Goal: Task Accomplishment & Management: Manage account settings

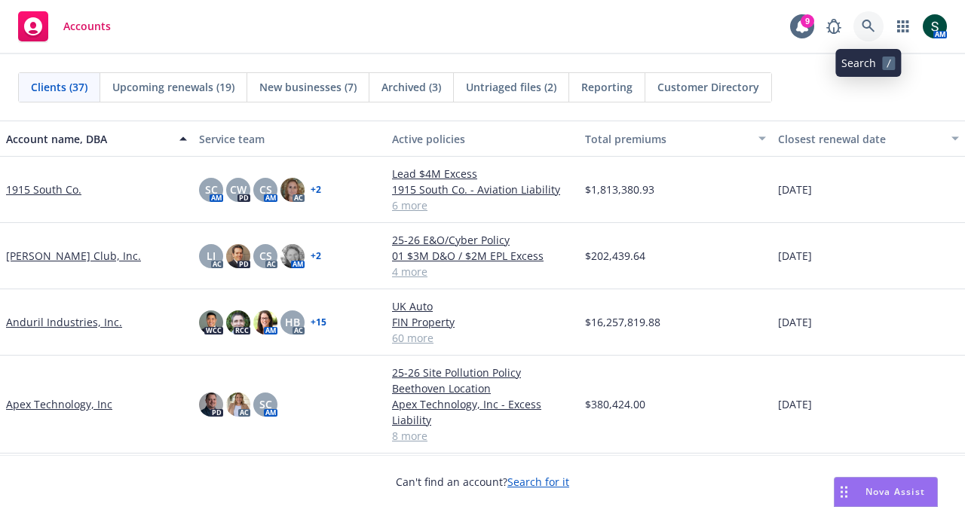
click at [869, 32] on icon at bounding box center [868, 27] width 14 height 14
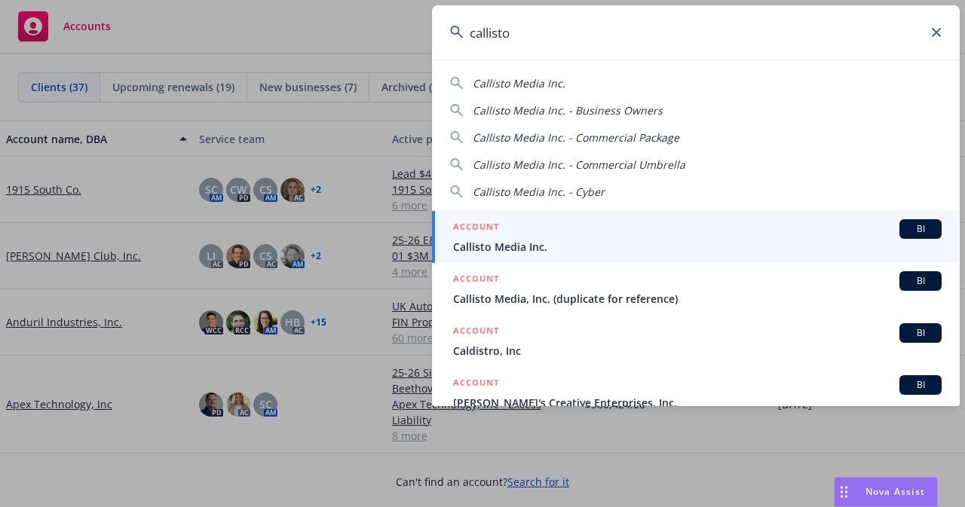
type input "callisto"
click at [500, 247] on span "Callisto Media Inc." at bounding box center [697, 247] width 488 height 16
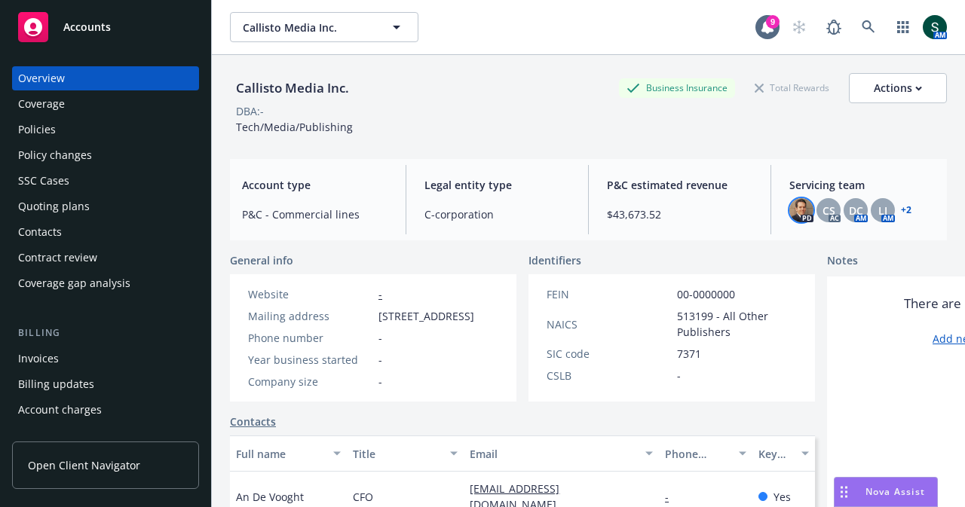
click at [791, 217] on img at bounding box center [801, 210] width 24 height 24
click at [844, 222] on div "DC" at bounding box center [855, 210] width 24 height 24
click at [870, 206] on div "LI" at bounding box center [882, 210] width 24 height 24
click at [822, 206] on span "CS" at bounding box center [828, 211] width 13 height 16
click at [900, 207] on link "+ 2" at bounding box center [905, 210] width 11 height 9
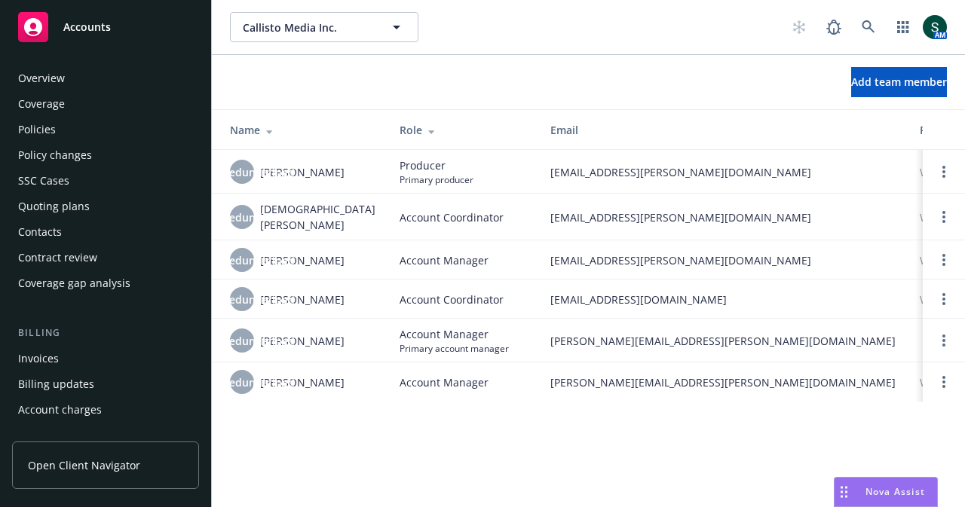
scroll to position [474, 0]
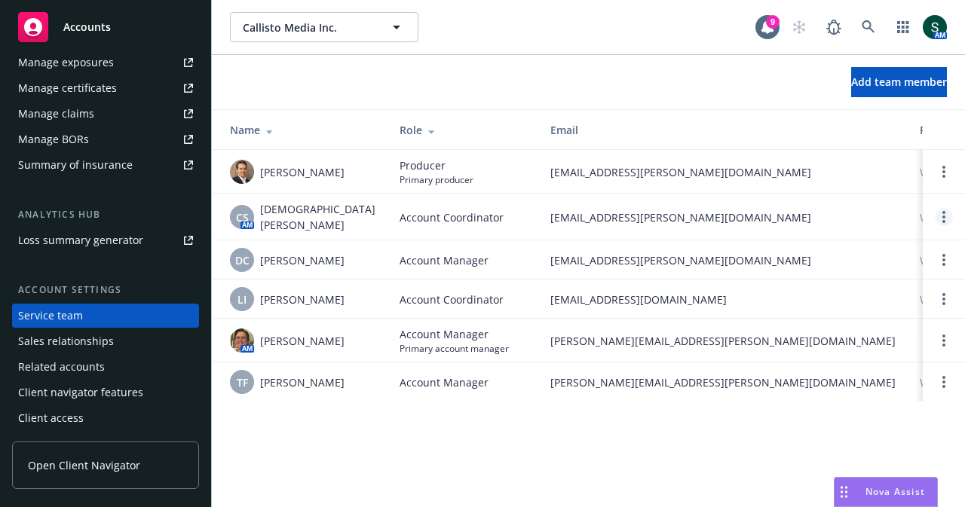
click at [940, 216] on link "Open options" at bounding box center [943, 217] width 18 height 18
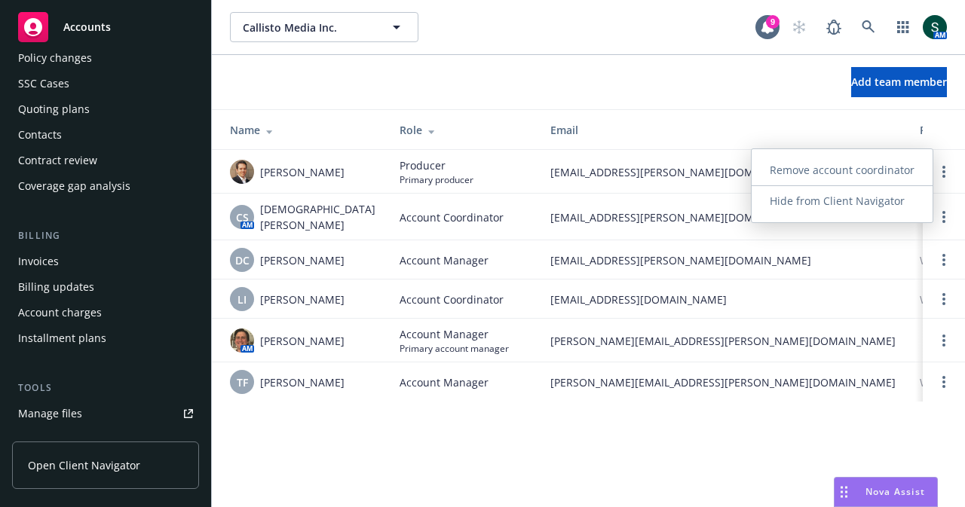
scroll to position [0, 0]
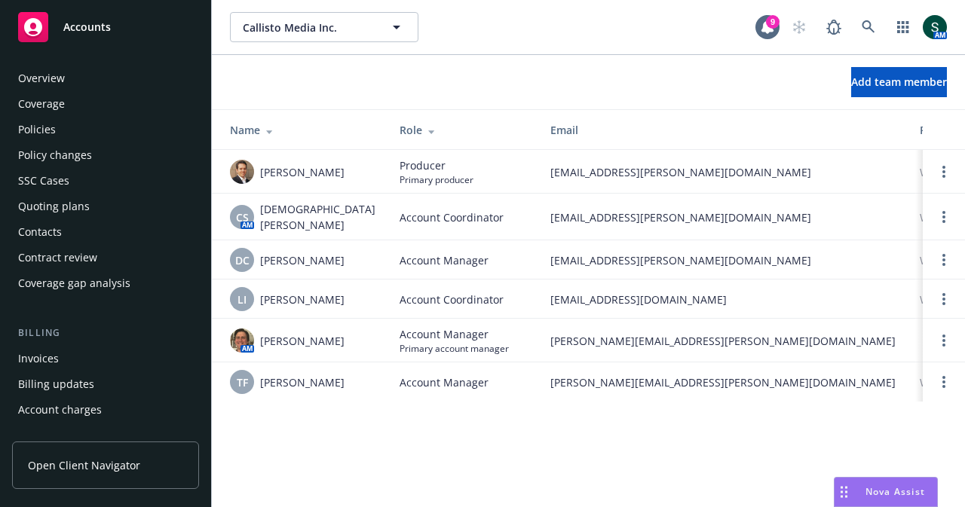
click at [60, 121] on div "Policies" at bounding box center [105, 130] width 175 height 24
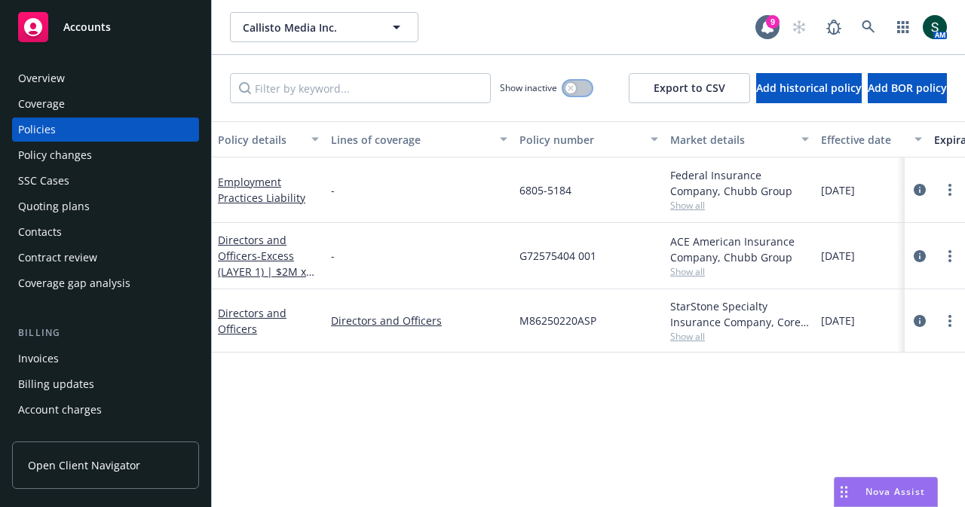
click at [565, 92] on div "button" at bounding box center [570, 88] width 11 height 11
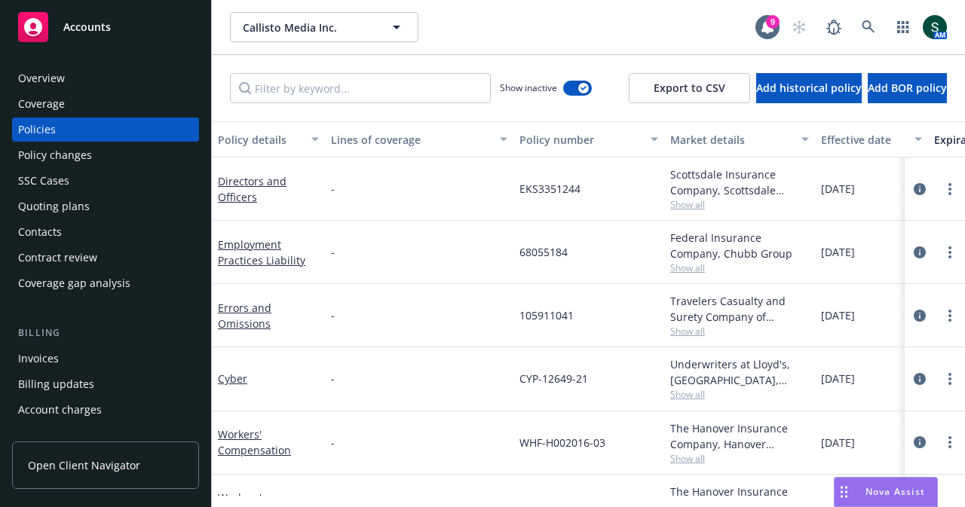
click at [112, 28] on div "Accounts" at bounding box center [105, 27] width 175 height 30
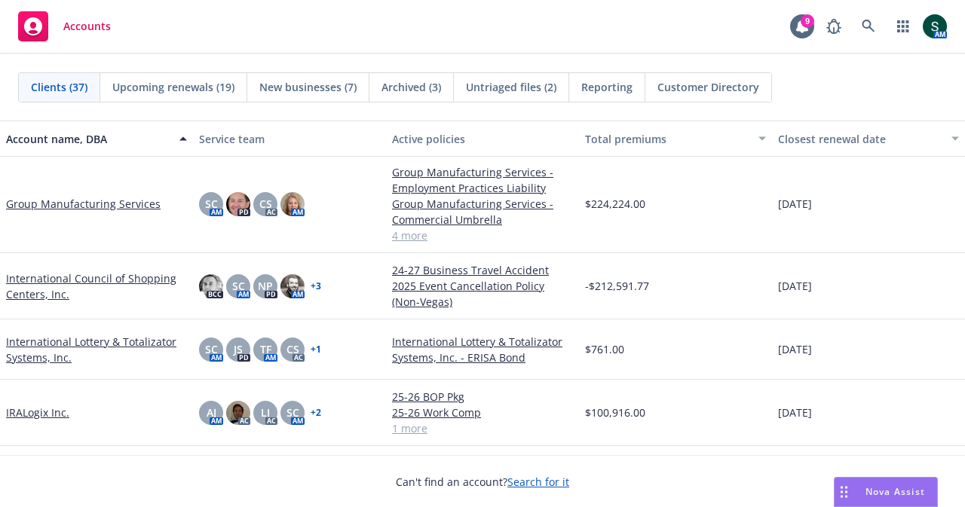
scroll to position [754, 0]
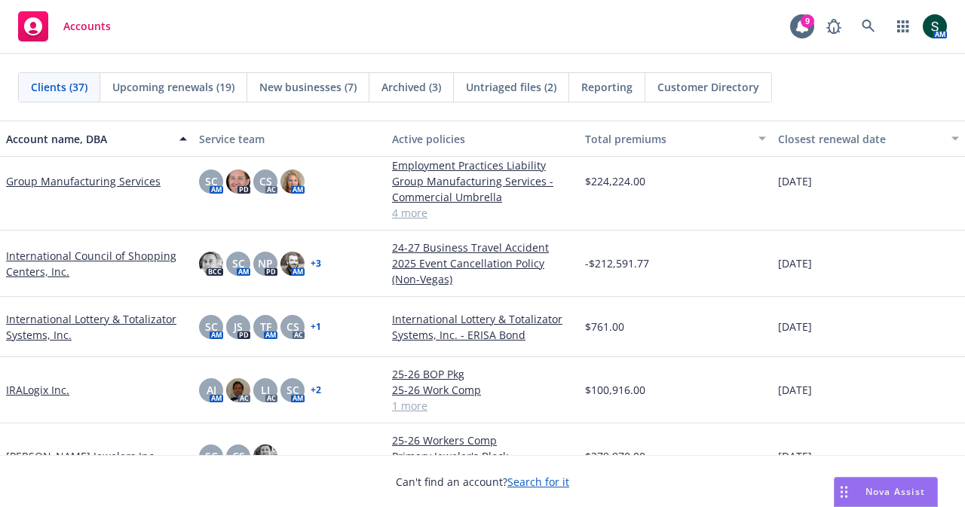
click at [19, 390] on link "IRALogix Inc." at bounding box center [37, 390] width 63 height 16
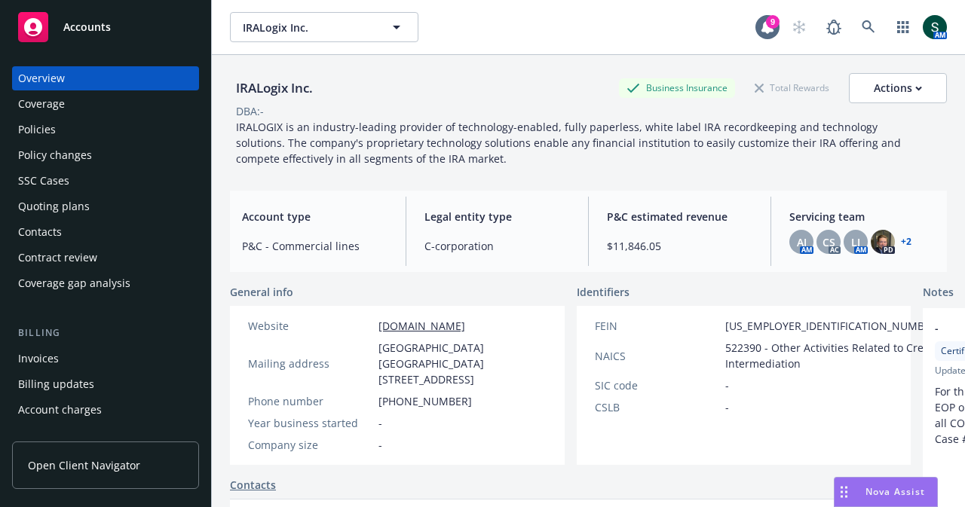
click at [69, 203] on div "Quoting plans" at bounding box center [54, 206] width 72 height 24
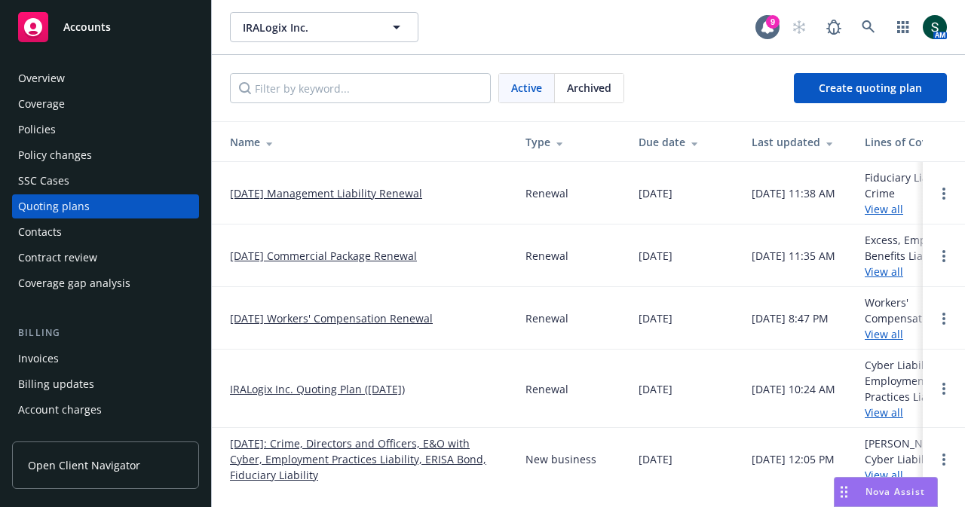
click at [298, 444] on link "02/14/2025: Crime, Directors and Officers, E&O with Cyber, Employment Practices…" at bounding box center [365, 459] width 271 height 47
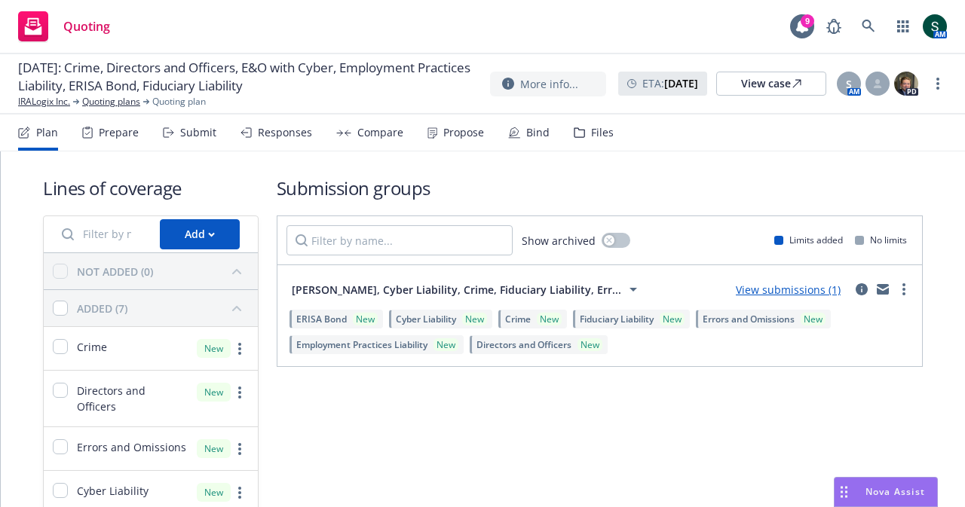
click at [760, 289] on link "View submissions (1)" at bounding box center [787, 290] width 105 height 14
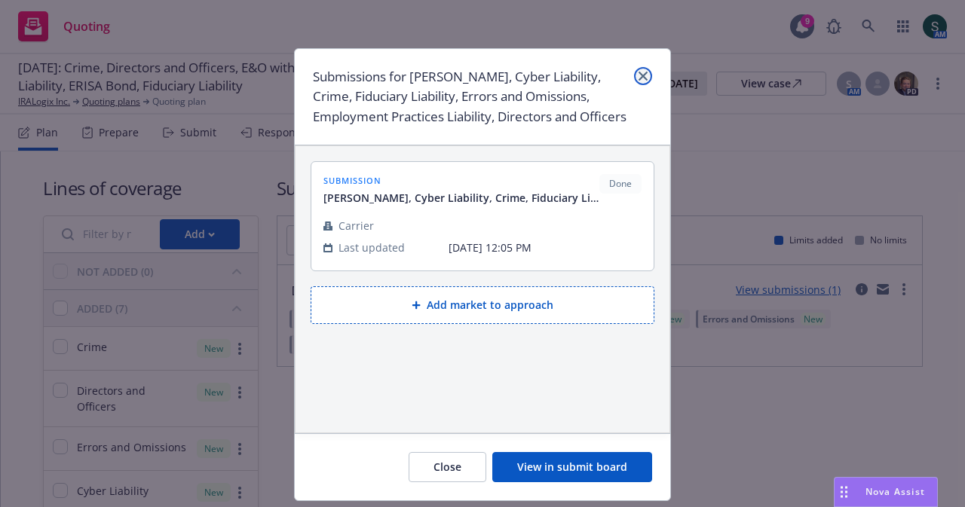
click at [637, 67] on link "close" at bounding box center [643, 76] width 18 height 18
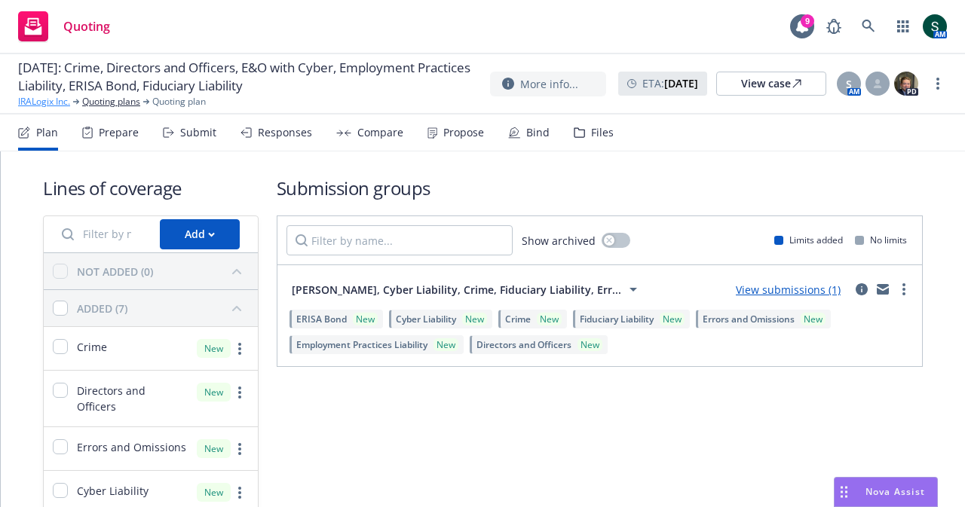
click at [47, 102] on link "IRALogix Inc." at bounding box center [44, 102] width 52 height 14
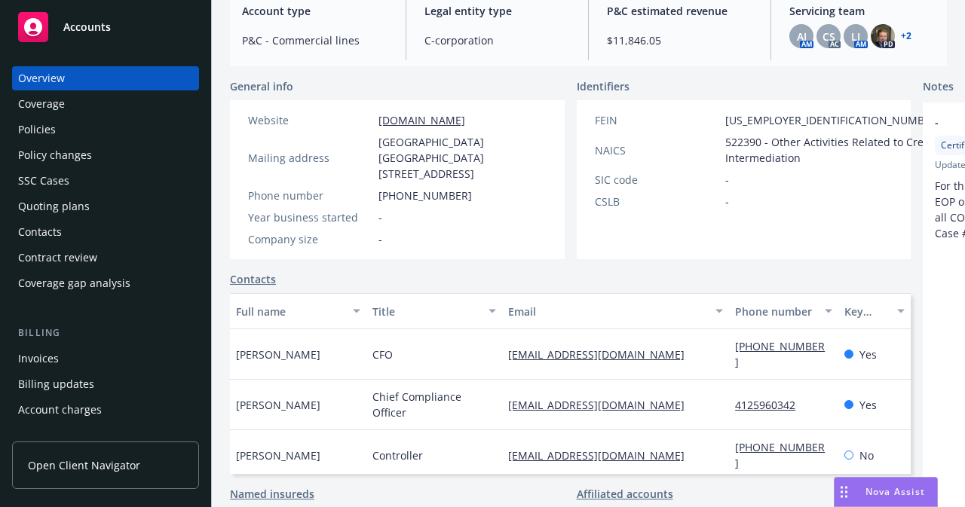
scroll to position [356, 0]
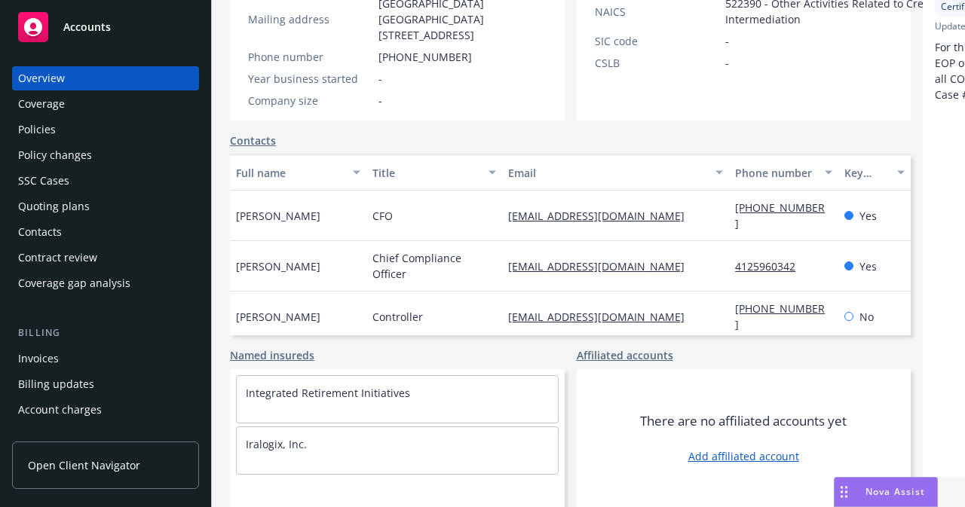
click at [63, 127] on div "Policies" at bounding box center [105, 130] width 175 height 24
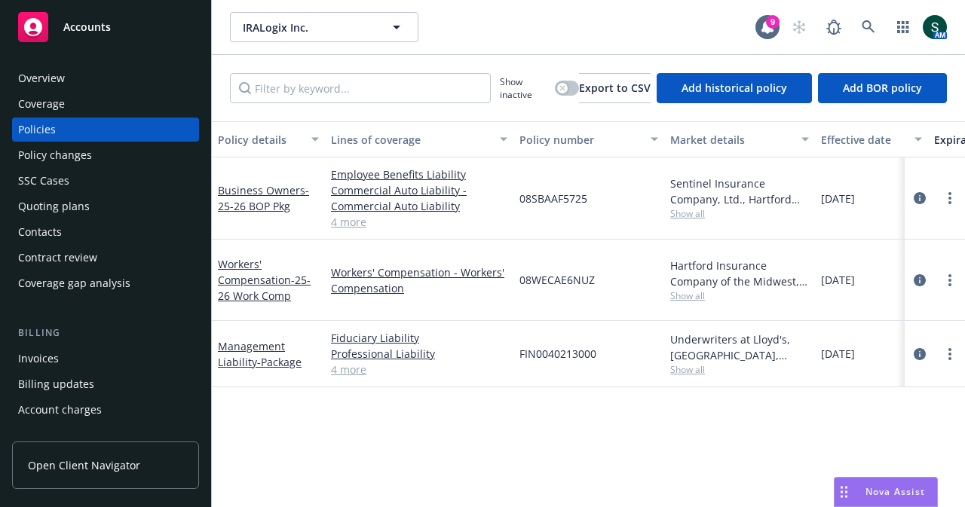
click at [353, 362] on link "4 more" at bounding box center [419, 370] width 176 height 16
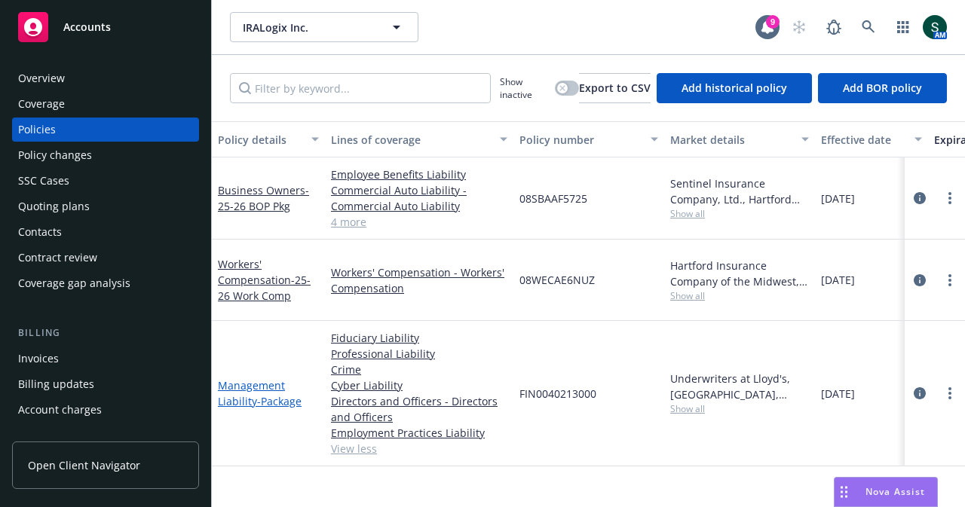
click at [264, 378] on link "Management Liability - Package" at bounding box center [260, 393] width 84 height 30
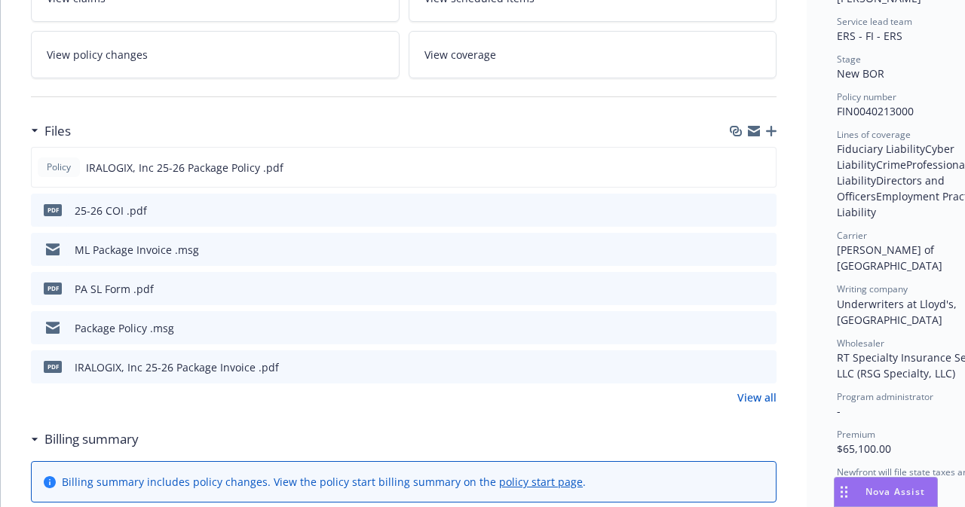
scroll to position [301, 0]
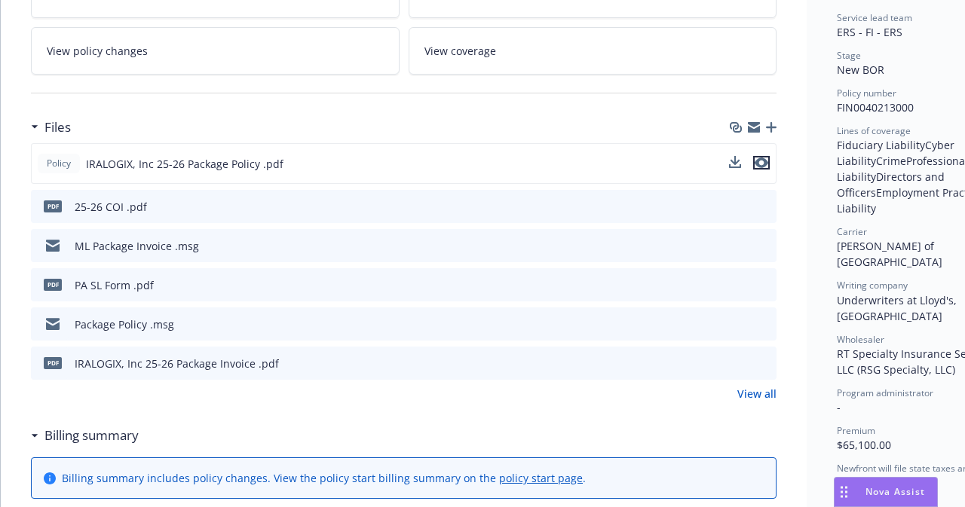
click at [757, 157] on icon "preview file" at bounding box center [761, 162] width 14 height 11
click at [751, 393] on link "View all" at bounding box center [756, 394] width 39 height 16
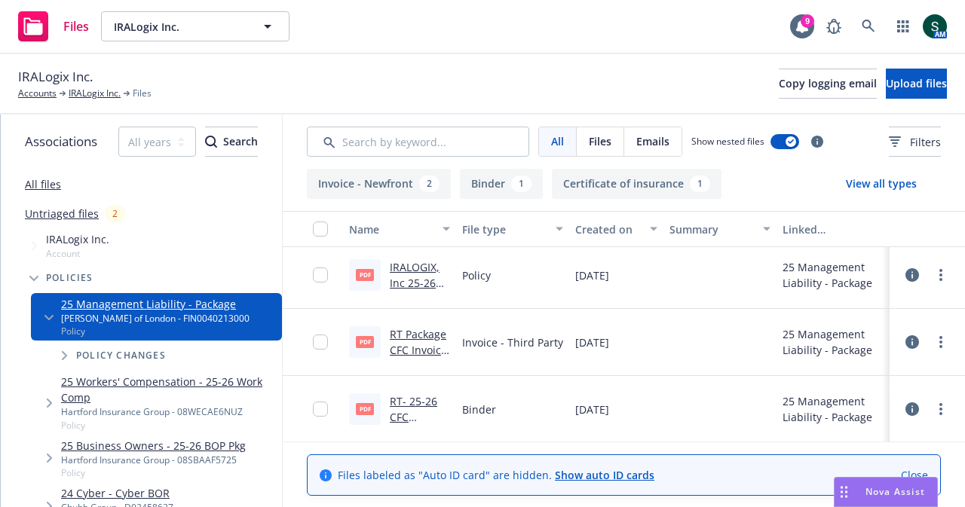
scroll to position [12, 0]
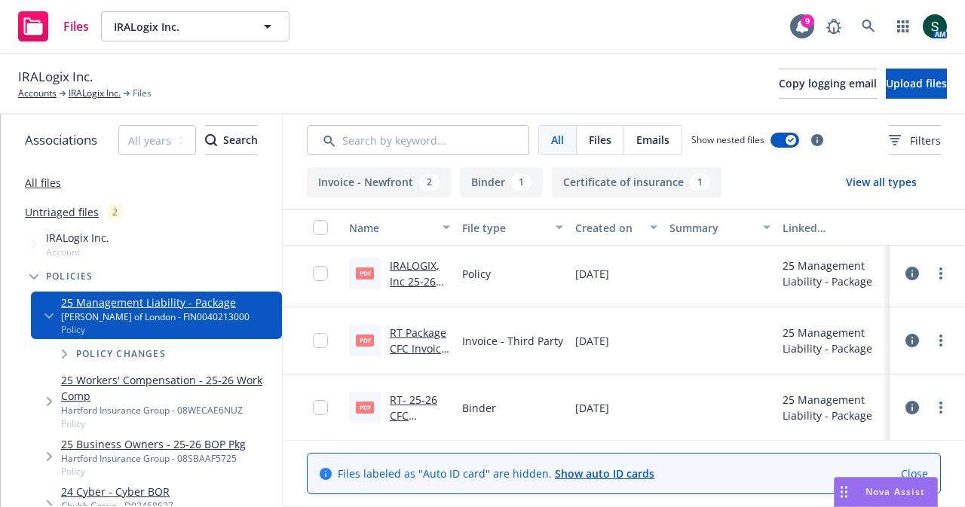
click at [412, 393] on link "RT- 25-26 CFC Package Binder .pdf" at bounding box center [418, 424] width 57 height 62
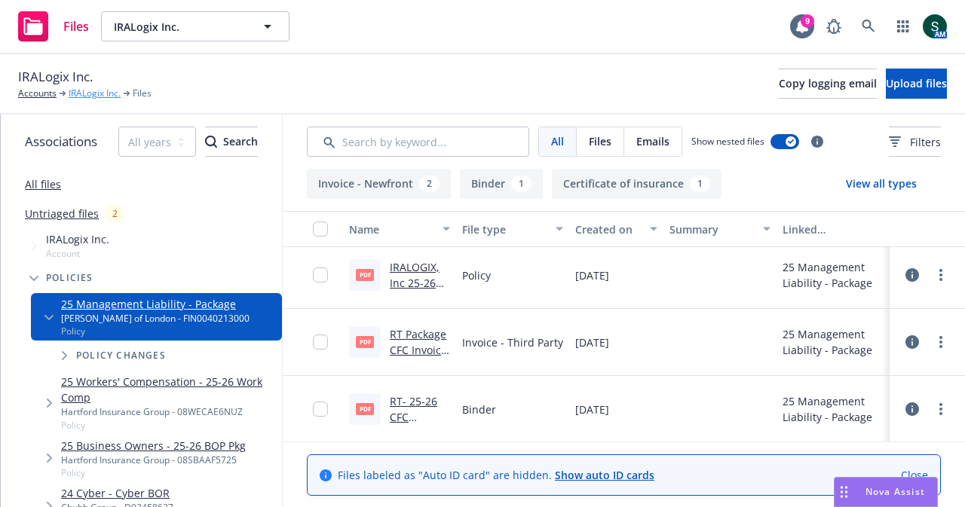
click at [81, 96] on link "IRALogix Inc." at bounding box center [95, 94] width 52 height 14
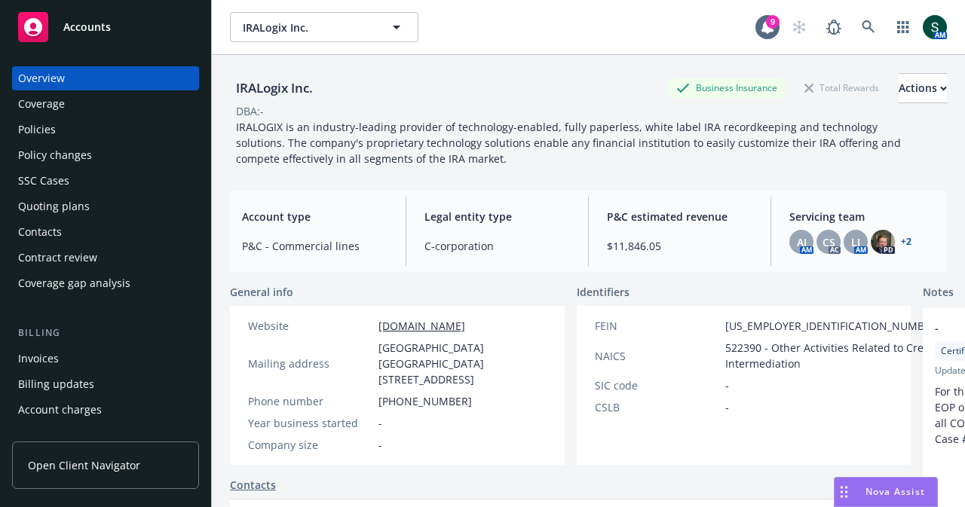
scroll to position [226, 0]
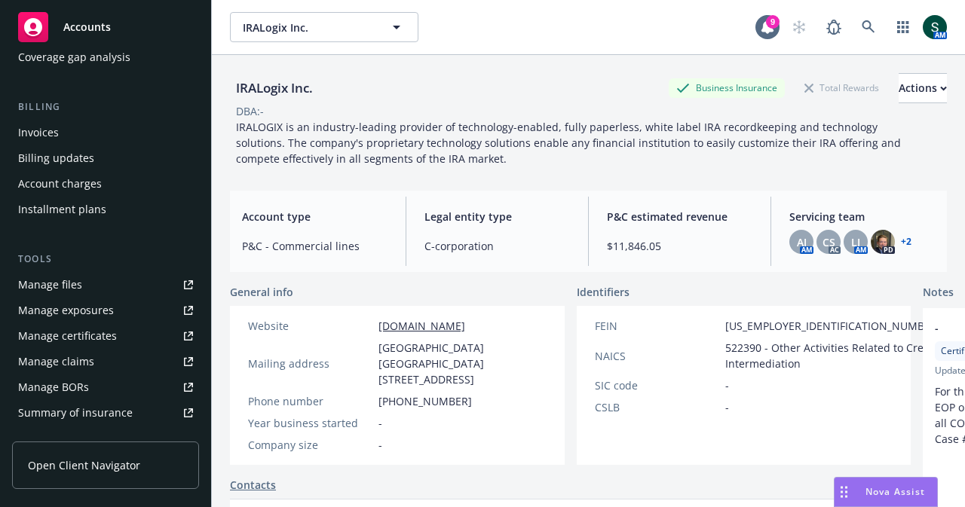
click at [122, 292] on link "Manage files" at bounding box center [105, 285] width 187 height 24
click at [81, 35] on div "Accounts" at bounding box center [105, 27] width 175 height 30
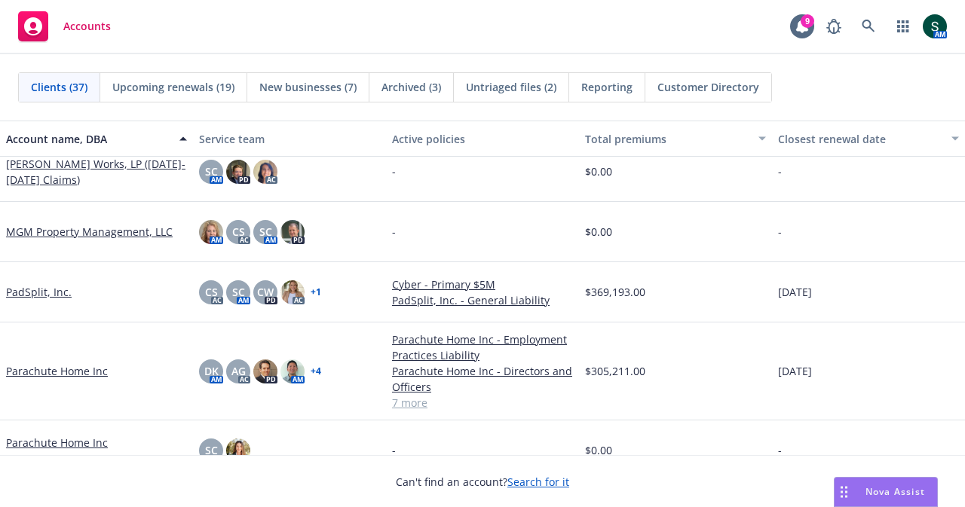
scroll to position [1356, 0]
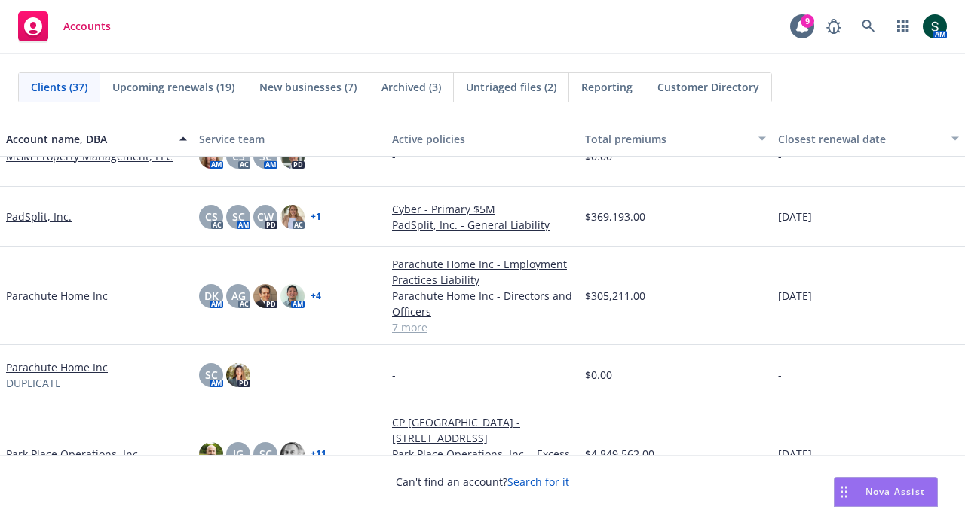
click at [62, 288] on link "Parachute Home Inc" at bounding box center [57, 296] width 102 height 16
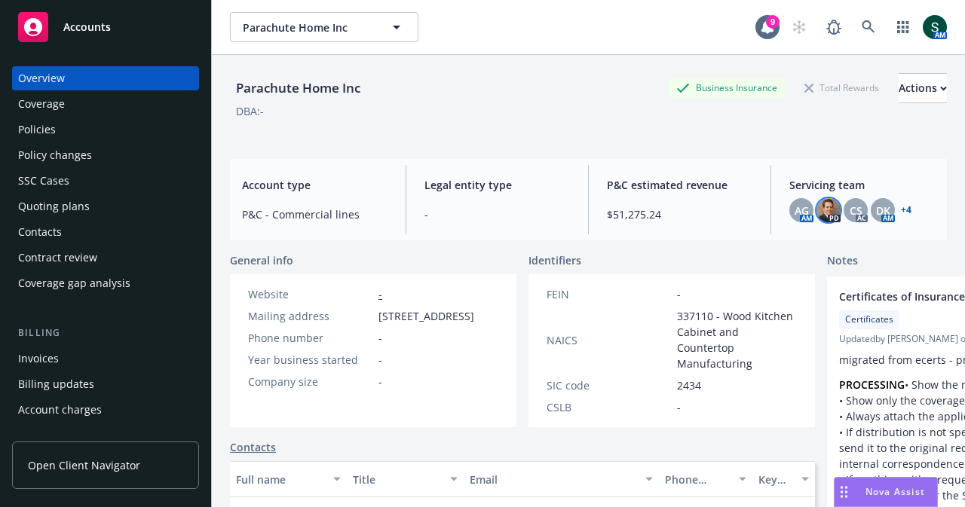
click at [816, 216] on img at bounding box center [828, 210] width 24 height 24
click at [794, 213] on span "AG" at bounding box center [801, 211] width 14 height 16
click at [853, 215] on div "CS" at bounding box center [855, 210] width 24 height 24
click at [879, 216] on span "DK" at bounding box center [883, 211] width 14 height 16
click at [901, 209] on link "+ 4" at bounding box center [905, 210] width 11 height 9
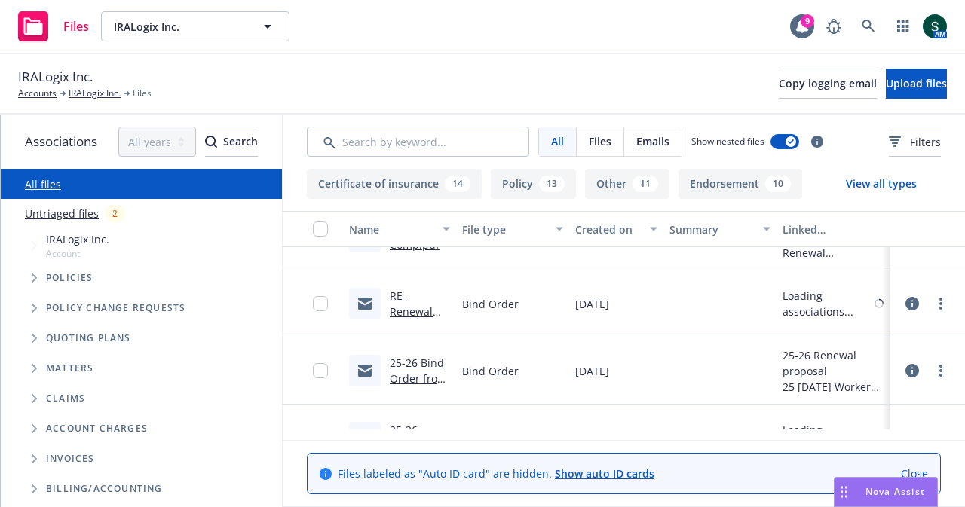
scroll to position [2110, 0]
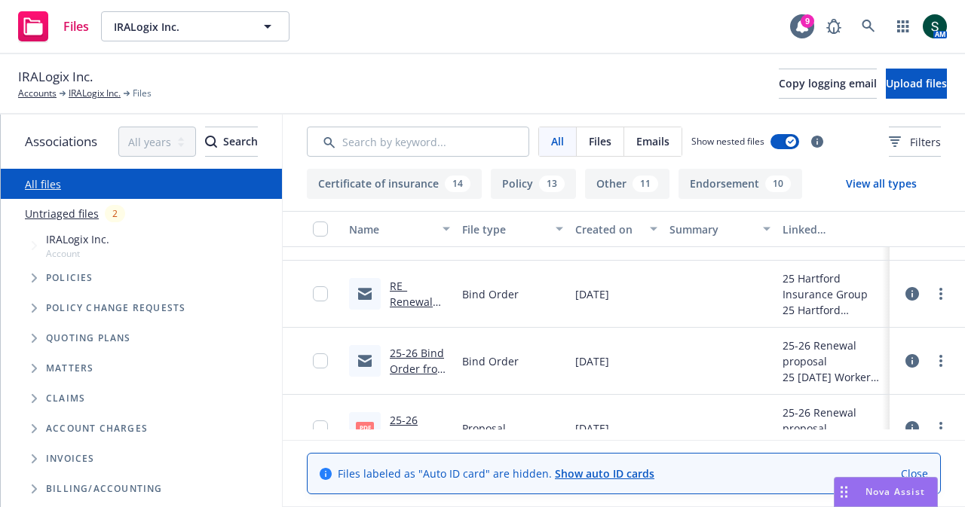
click at [404, 360] on link "25-26 Bind Order from Insured.msg" at bounding box center [418, 377] width 57 height 62
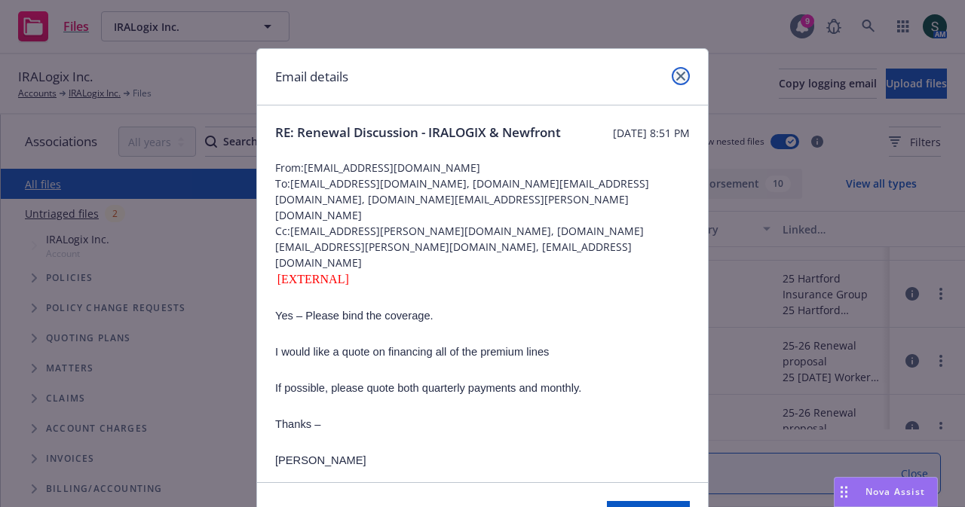
click at [682, 78] on link "close" at bounding box center [680, 76] width 18 height 18
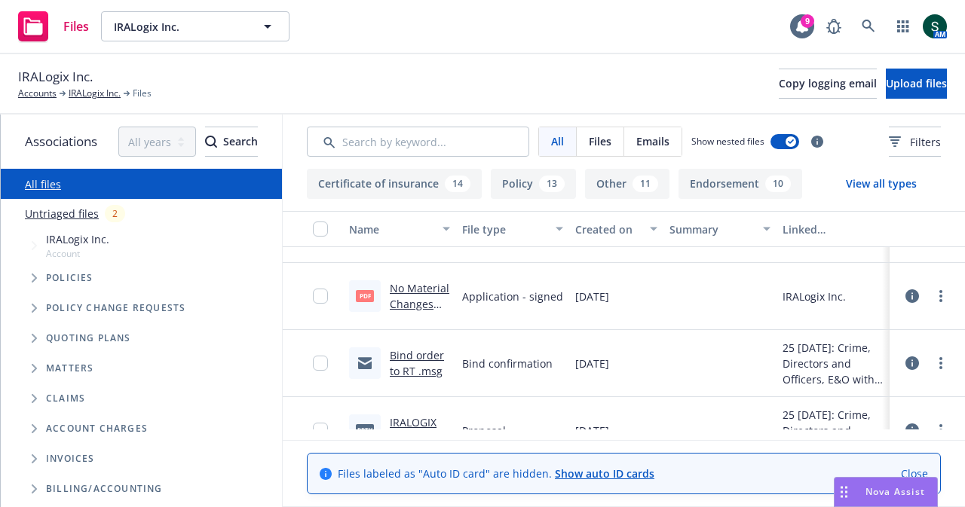
scroll to position [3391, 0]
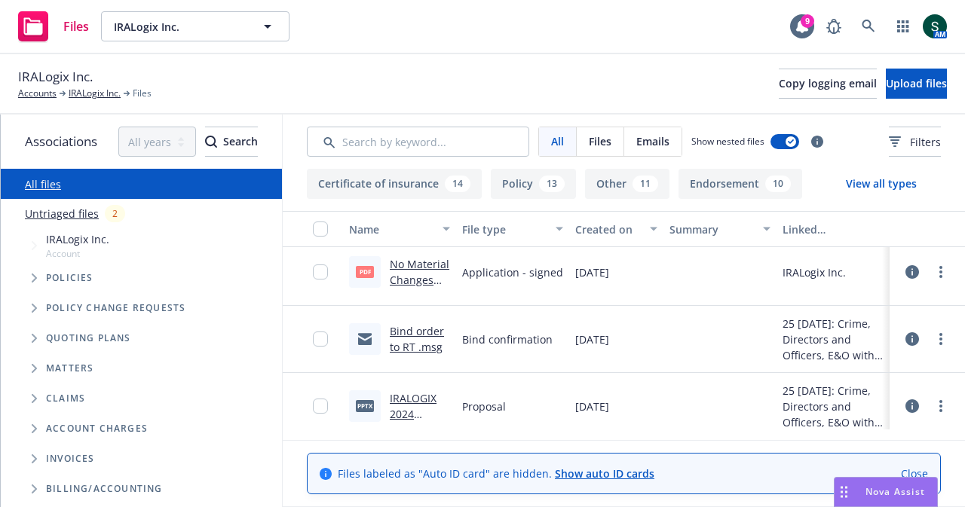
click at [420, 346] on link "Bind order to RT .msg" at bounding box center [417, 339] width 54 height 30
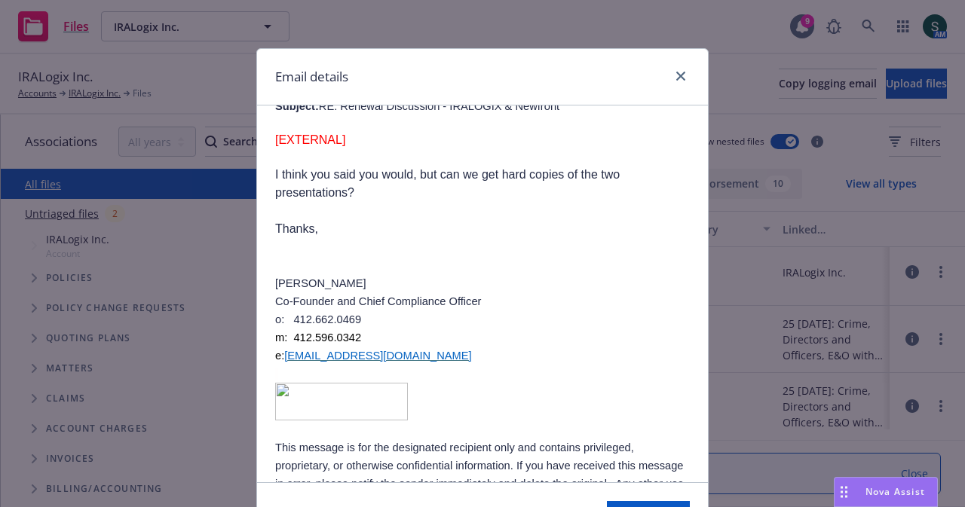
scroll to position [2631, 0]
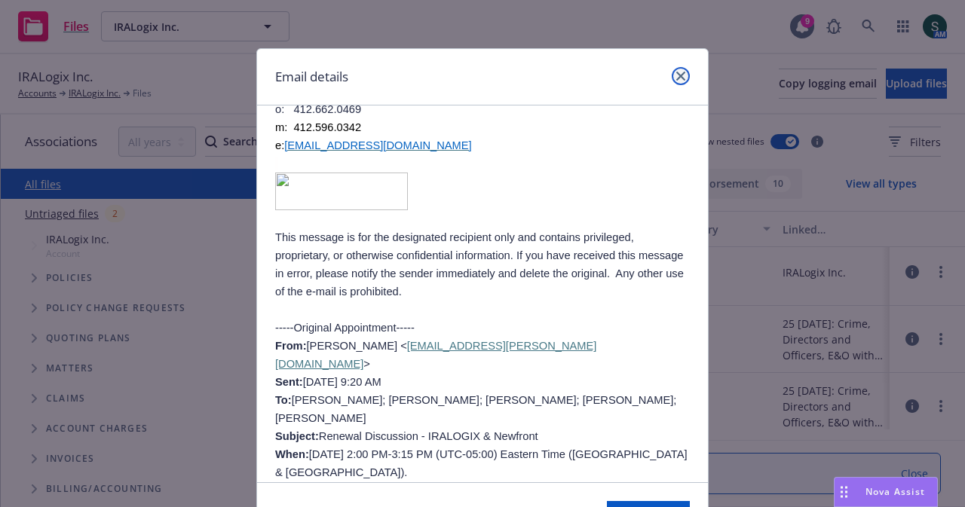
click at [676, 75] on icon "close" at bounding box center [680, 76] width 9 height 9
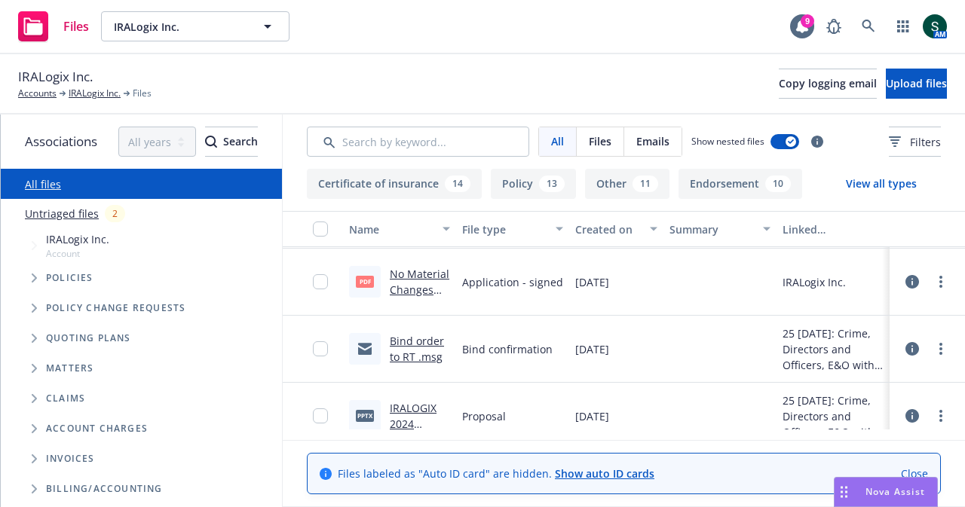
scroll to position [3358, 0]
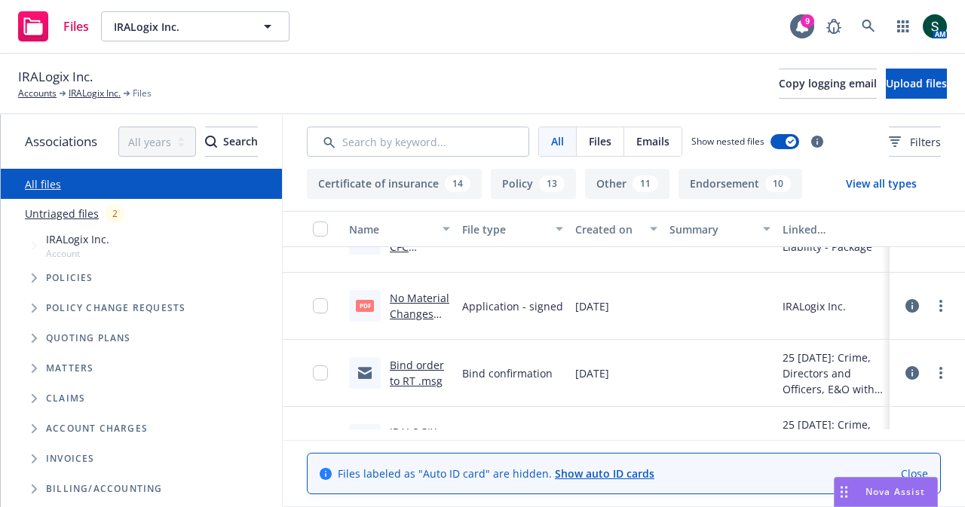
click at [414, 366] on link "Bind order to RT .msg" at bounding box center [417, 373] width 54 height 30
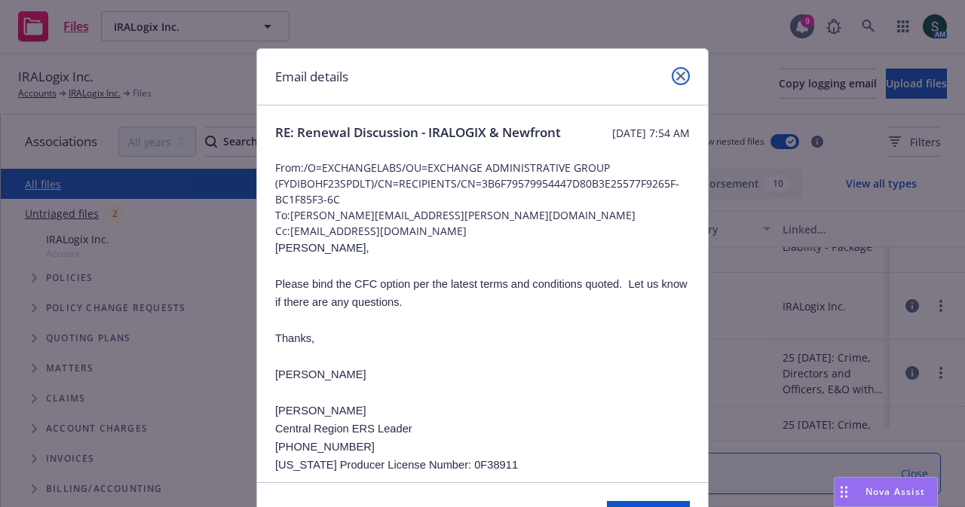
click at [676, 75] on icon "close" at bounding box center [680, 76] width 9 height 9
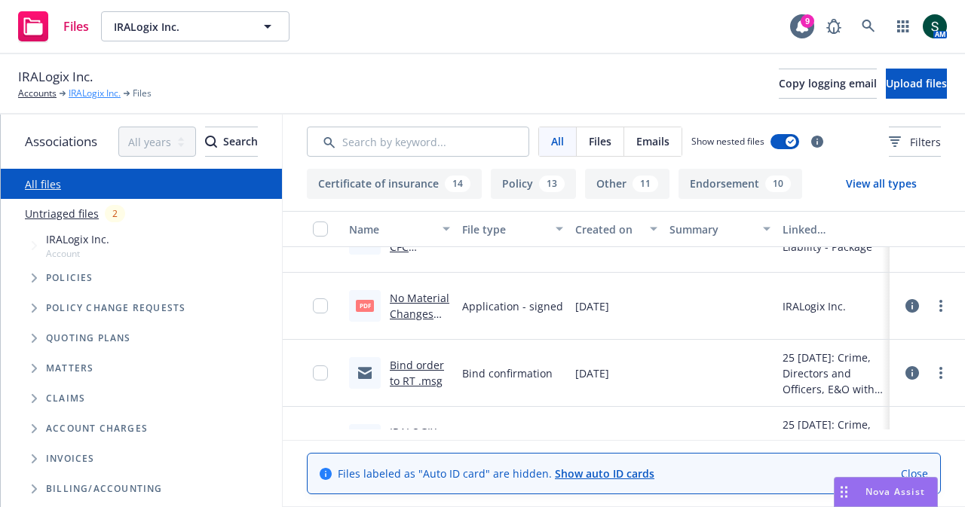
click at [98, 87] on link "IRALogix Inc." at bounding box center [95, 94] width 52 height 14
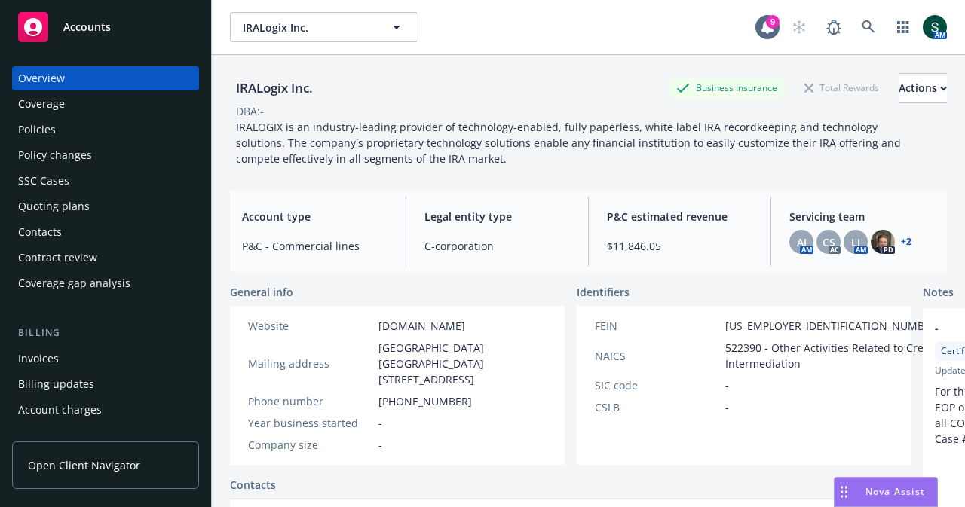
click at [94, 123] on div "Policies" at bounding box center [105, 130] width 175 height 24
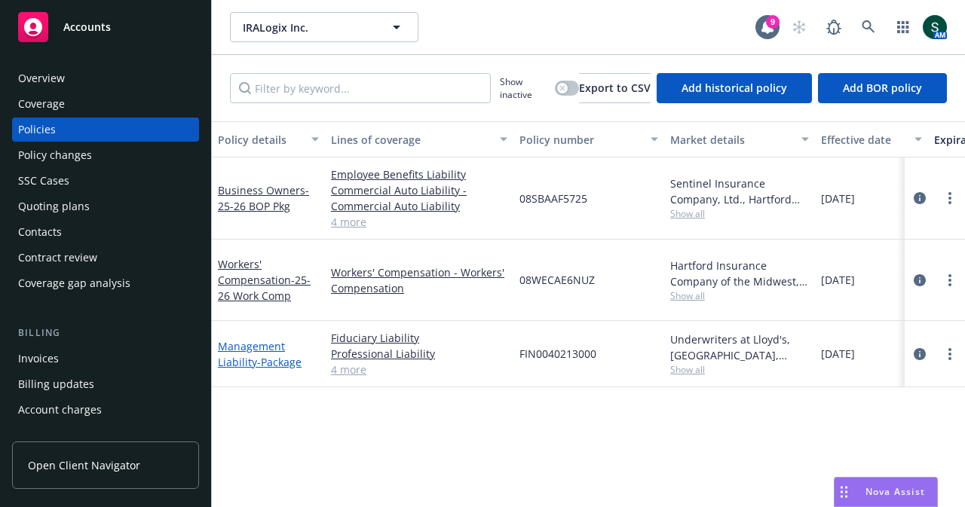
click at [257, 355] on span "- Package" at bounding box center [279, 362] width 44 height 14
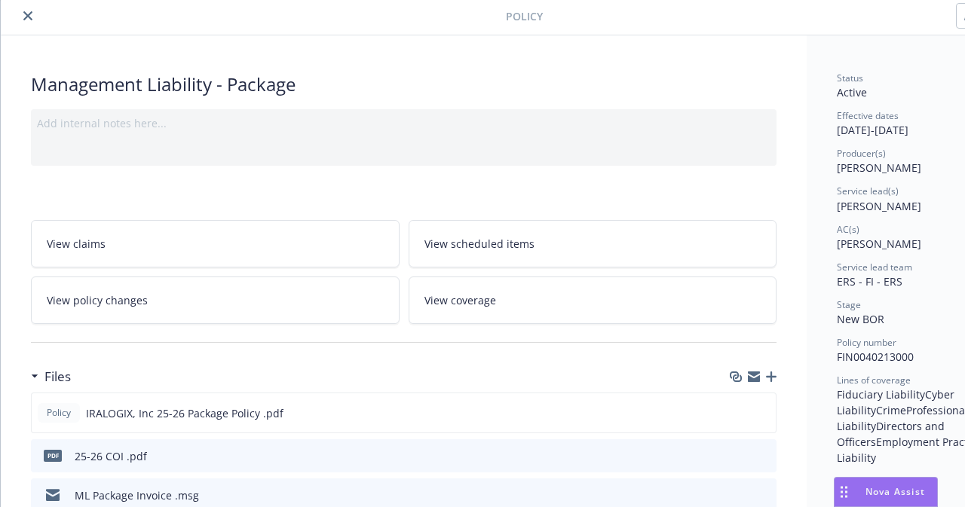
scroll to position [75, 0]
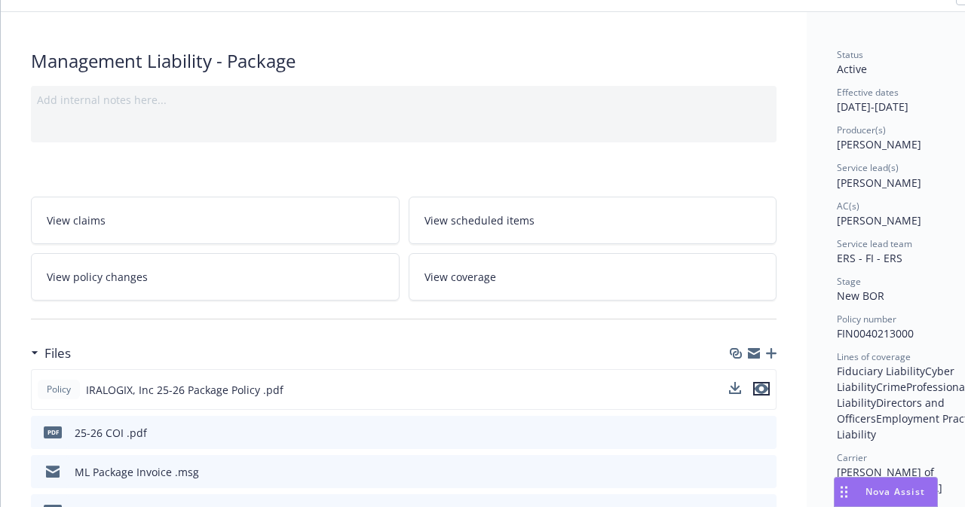
click at [759, 390] on icon "preview file" at bounding box center [761, 389] width 14 height 11
click at [764, 421] on div "pdf 25-26 COI .pdf" at bounding box center [403, 432] width 745 height 33
click at [767, 431] on icon "preview file" at bounding box center [762, 432] width 14 height 11
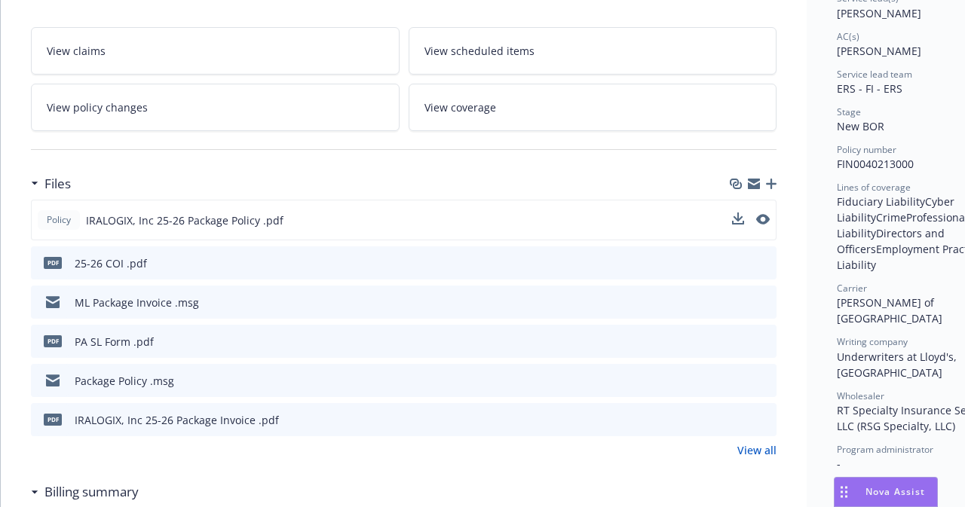
scroll to position [151, 0]
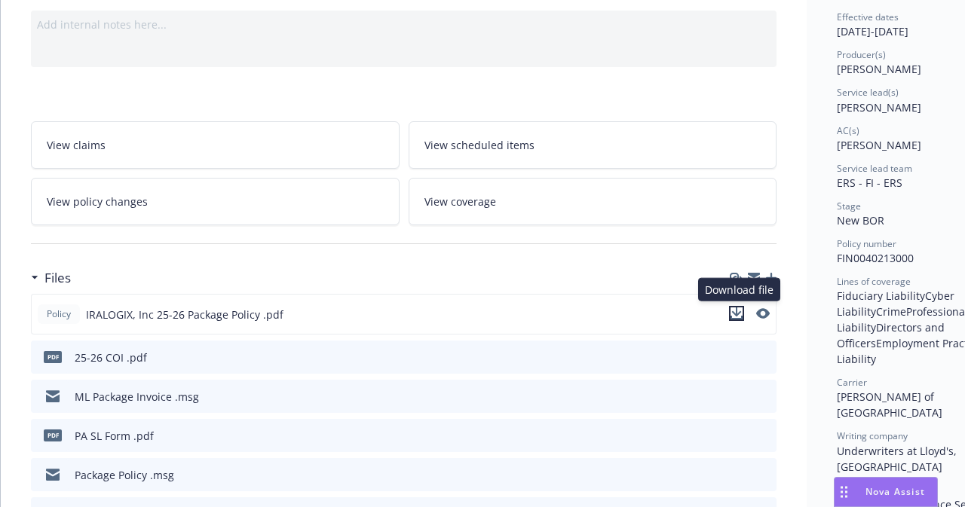
click at [744, 313] on button "download file" at bounding box center [736, 313] width 15 height 15
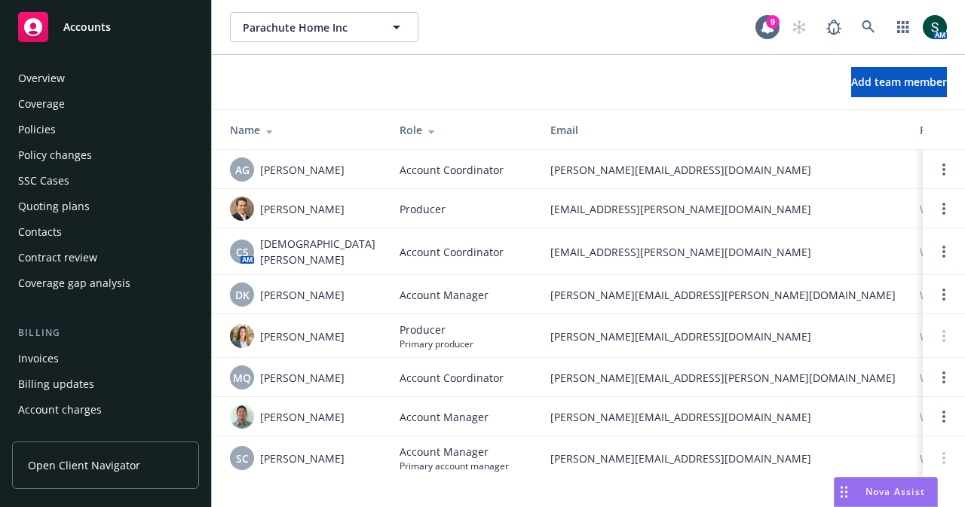
click at [48, 130] on div "Policies" at bounding box center [37, 130] width 38 height 24
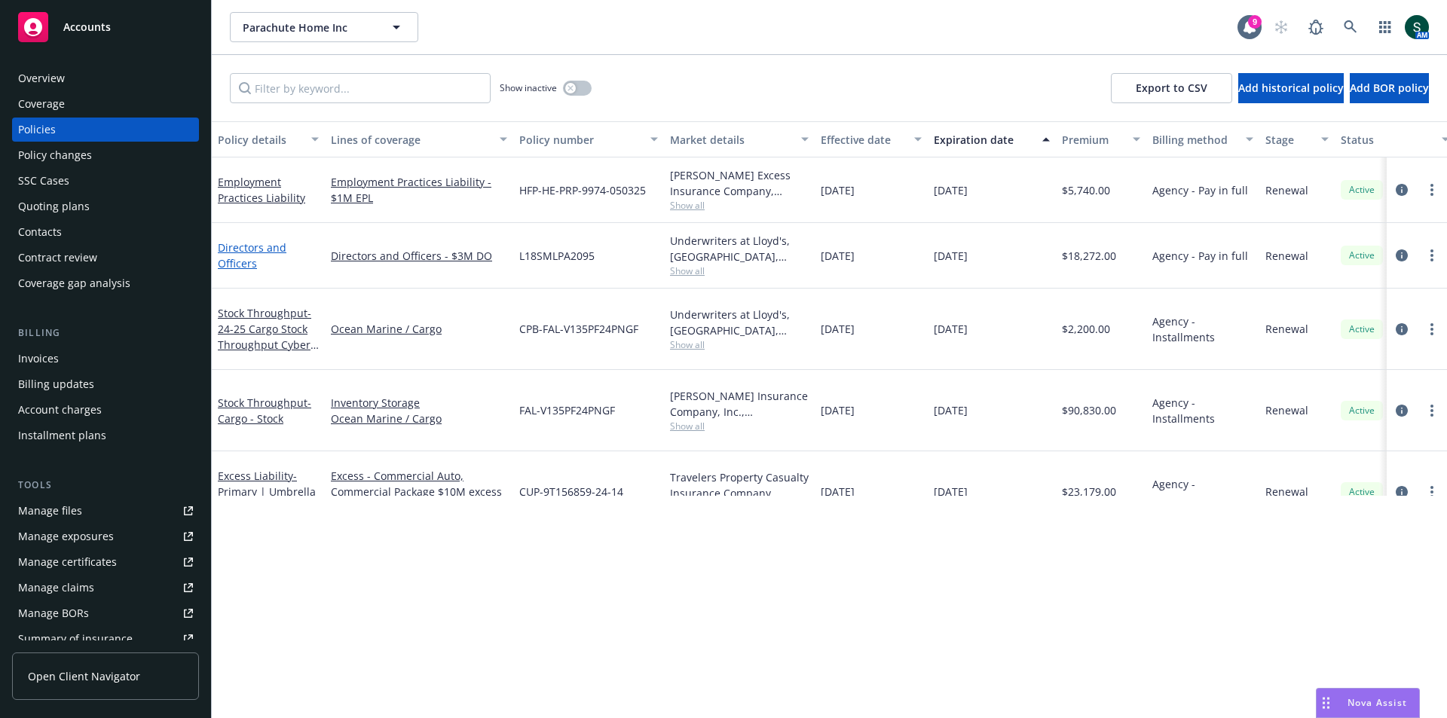
click at [243, 251] on link "Directors and Officers" at bounding box center [252, 255] width 69 height 30
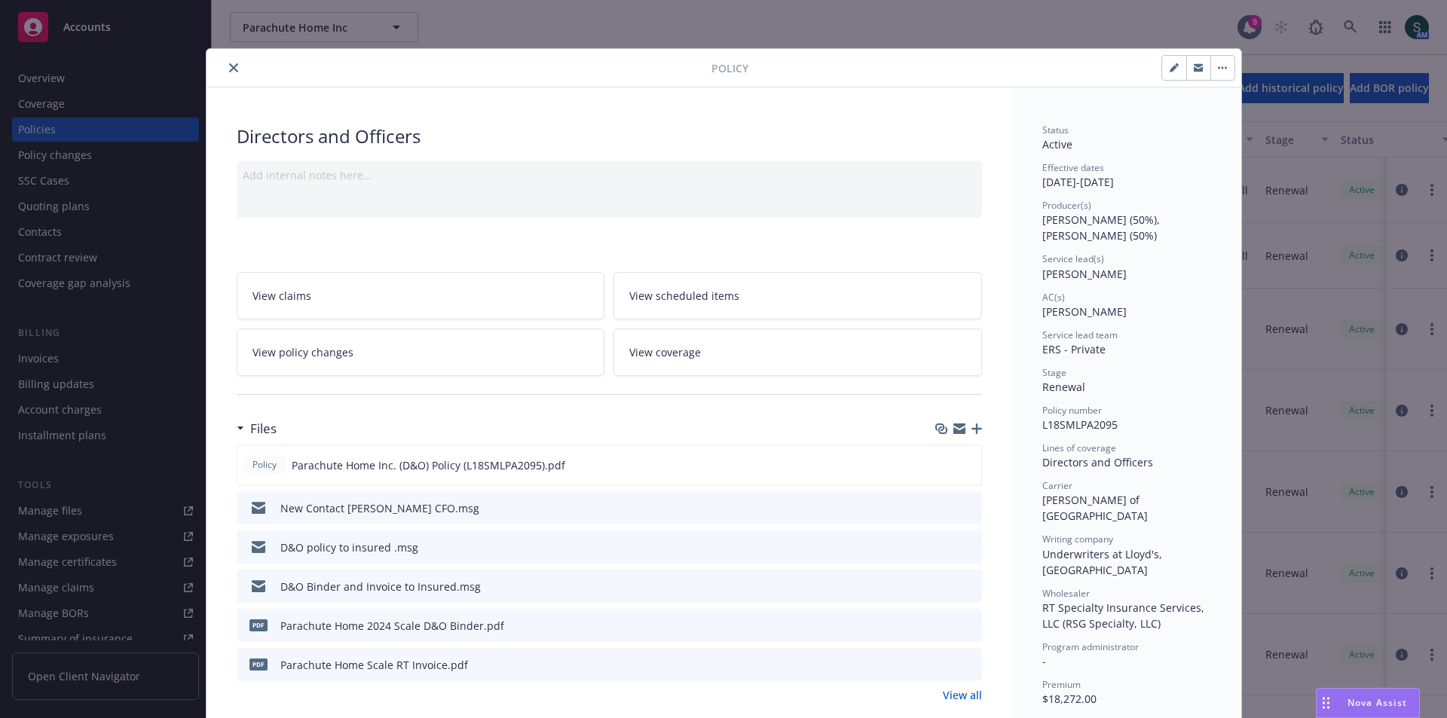
click at [228, 72] on button "close" at bounding box center [234, 68] width 18 height 18
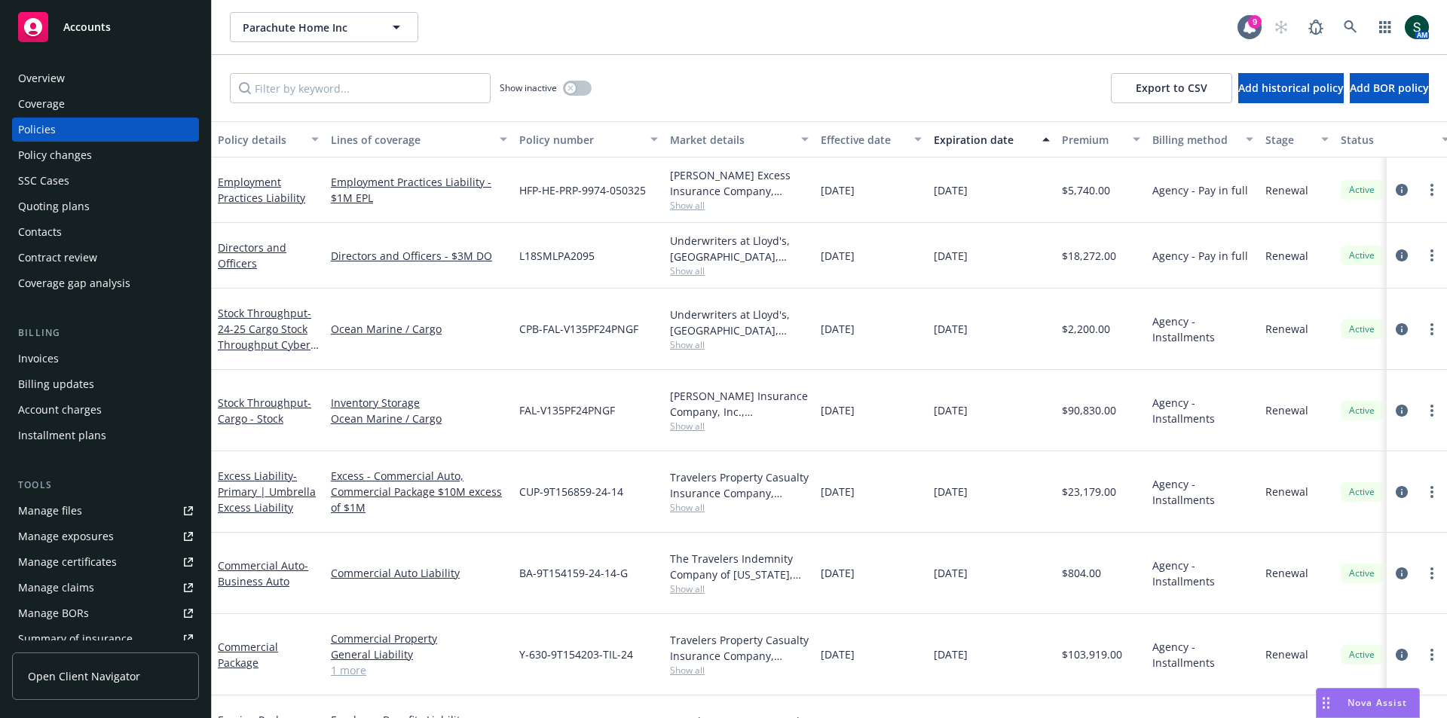
click at [72, 77] on div "Overview" at bounding box center [105, 78] width 175 height 24
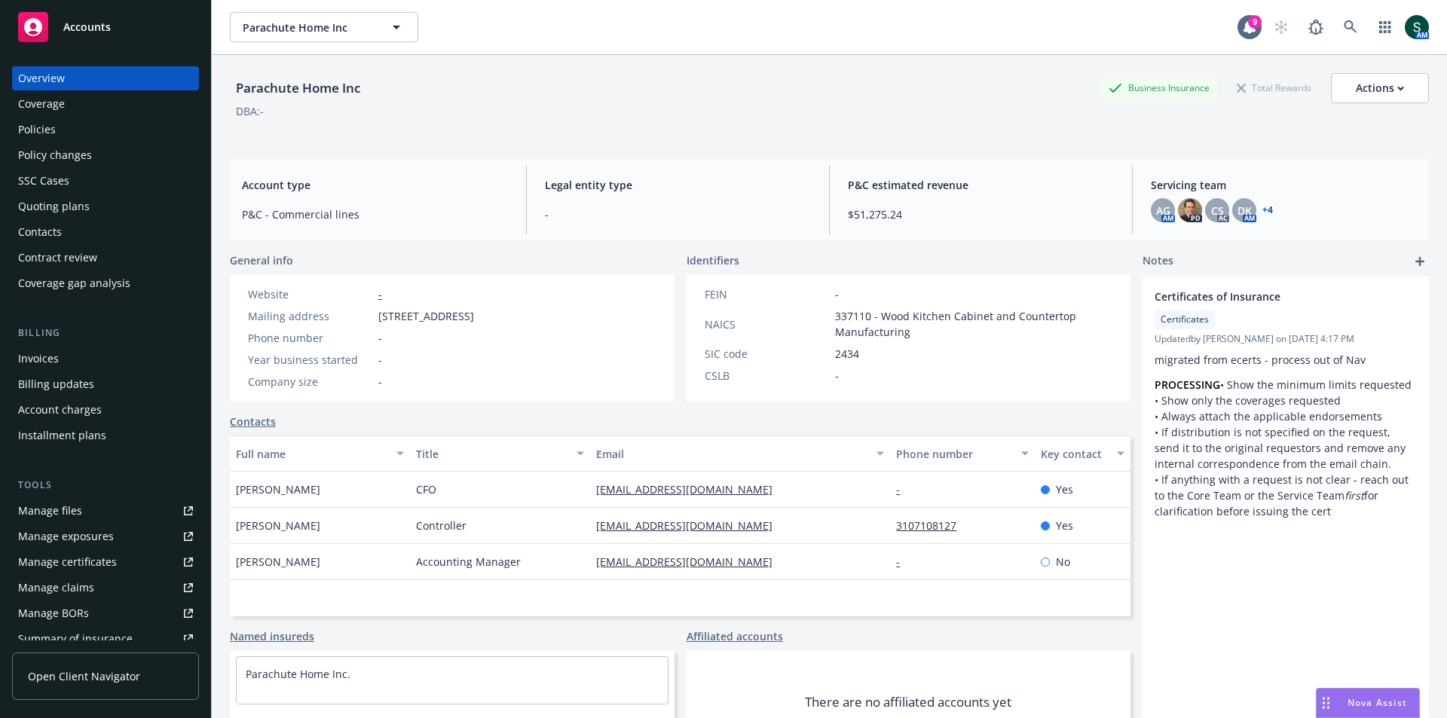
scroll to position [75, 0]
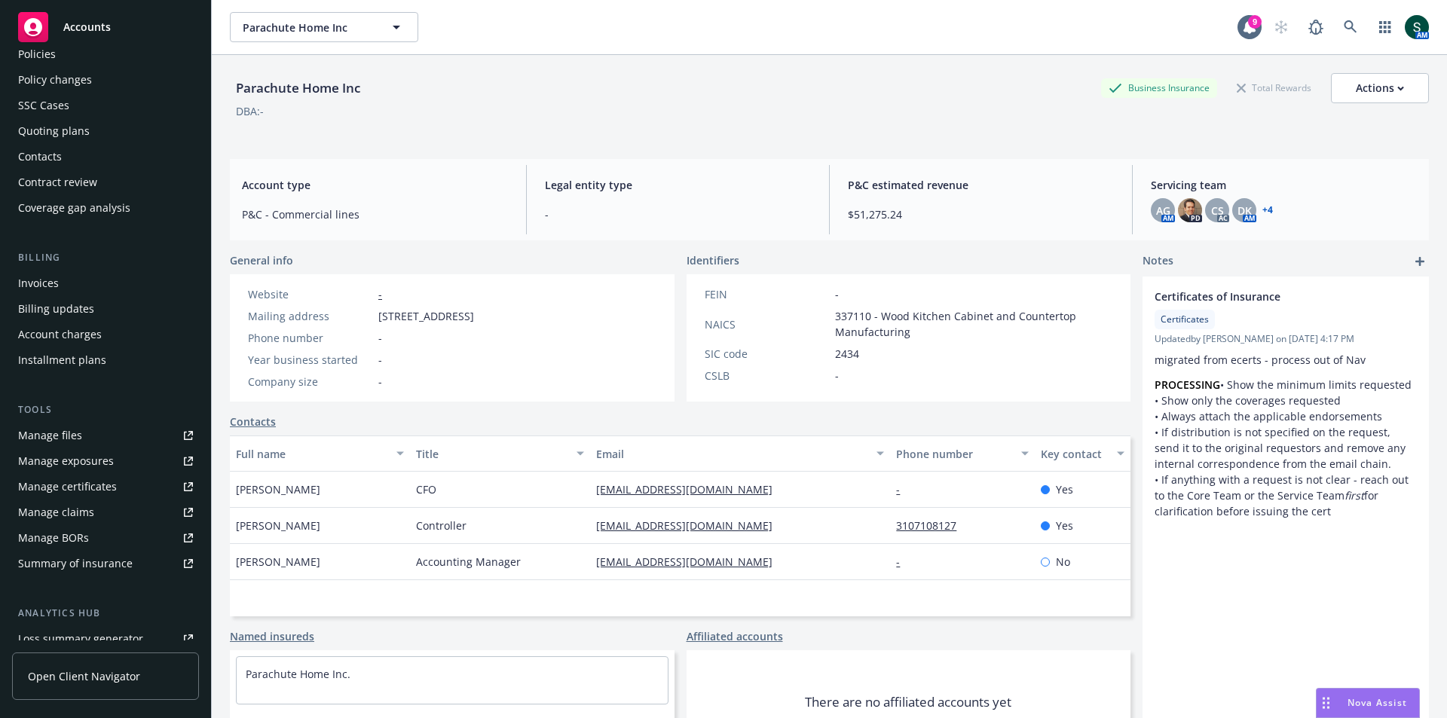
click at [84, 432] on link "Manage files" at bounding box center [105, 435] width 187 height 24
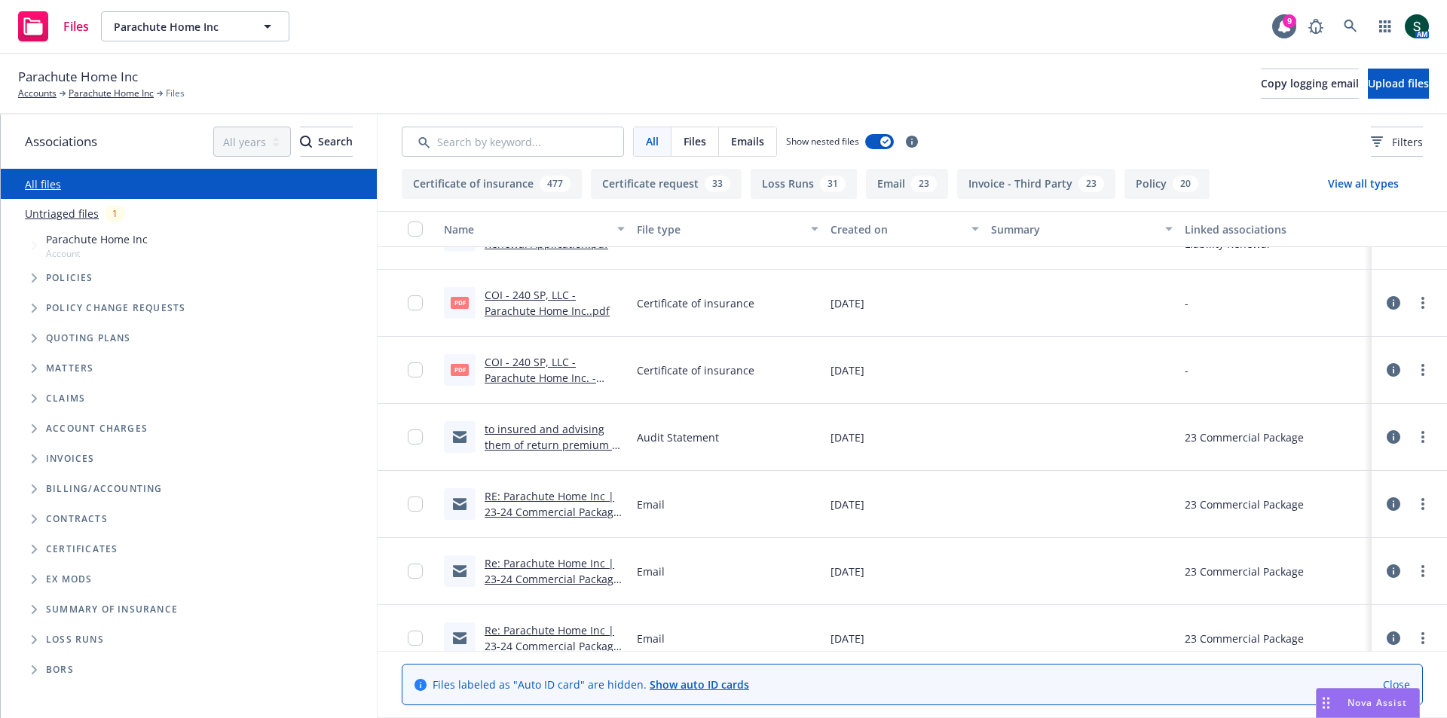
scroll to position [1959, 0]
